Goal: Information Seeking & Learning: Find specific fact

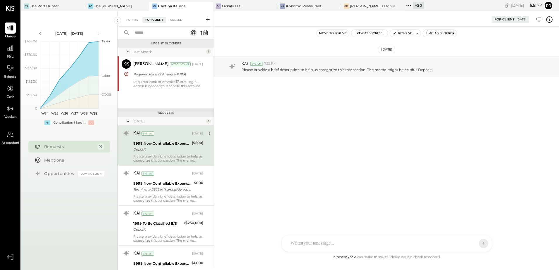
scroll to position [462, 0]
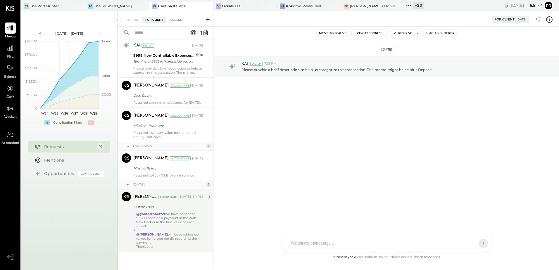
click at [178, 214] on div "@gomesrobert21 We have added the $2,000 additional payment in the cash flow tra…" at bounding box center [169, 230] width 67 height 37
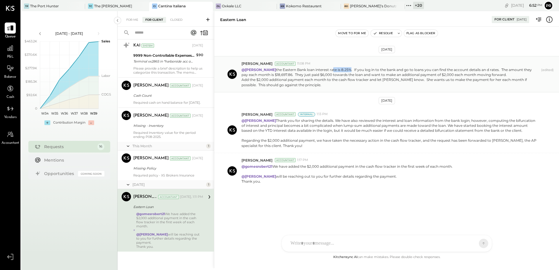
drag, startPoint x: 326, startPoint y: 70, endPoint x: 344, endPoint y: 71, distance: 17.6
click at [344, 71] on p "@[PERSON_NAME] the Eastern Bank loan interest rate is 8.25%. If you log in to t…" at bounding box center [391, 77] width 298 height 20
click at [342, 88] on div "[PERSON_NAME] Accountant 11:08 PM @[PERSON_NAME] the Eastern Bank loan interest…" at bounding box center [386, 74] width 345 height 36
drag, startPoint x: 355, startPoint y: 75, endPoint x: 288, endPoint y: 74, distance: 67.0
click at [288, 74] on p "@[PERSON_NAME] the Eastern Bank loan interest rate is 8.25%. If you log in to t…" at bounding box center [391, 77] width 298 height 20
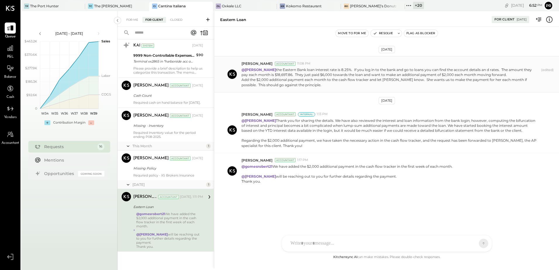
click at [321, 85] on div "Add the $2,000 additional payment each month to the cash flow tracker and let […" at bounding box center [391, 82] width 298 height 10
drag, startPoint x: 416, startPoint y: 77, endPoint x: 492, endPoint y: 74, distance: 77.0
click at [492, 74] on p "@[PERSON_NAME] the Eastern Bank loan interest rate is 8.25%. If you log in to t…" at bounding box center [391, 77] width 298 height 20
drag, startPoint x: 385, startPoint y: 80, endPoint x: 396, endPoint y: 80, distance: 11.1
click at [396, 80] on div "Add the $2,000 additional payment each month to the cash flow tracker and let […" at bounding box center [391, 82] width 298 height 10
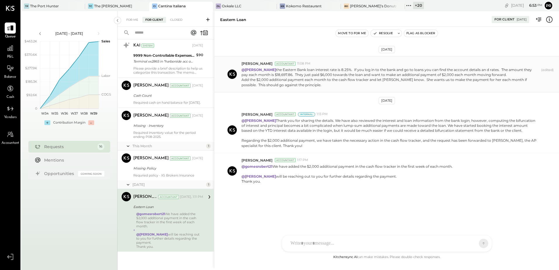
click at [415, 84] on div "Add the $2,000 additional payment each month to the cash flow tracker and let […" at bounding box center [391, 82] width 298 height 10
drag, startPoint x: 443, startPoint y: 80, endPoint x: 494, endPoint y: 83, distance: 50.4
click at [494, 83] on div "Add the $2,000 additional payment each month to the cash flow tracker and let […" at bounding box center [391, 82] width 298 height 10
click at [495, 87] on div "Add the $2,000 additional payment each month to the cash flow tracker and let […" at bounding box center [391, 82] width 298 height 10
click at [292, 40] on div "[DATE] [PERSON_NAME] Accountant 11:08 PM @[PERSON_NAME] the Eastern Bank loan i…" at bounding box center [386, 140] width 345 height 227
